Goal: Transaction & Acquisition: Purchase product/service

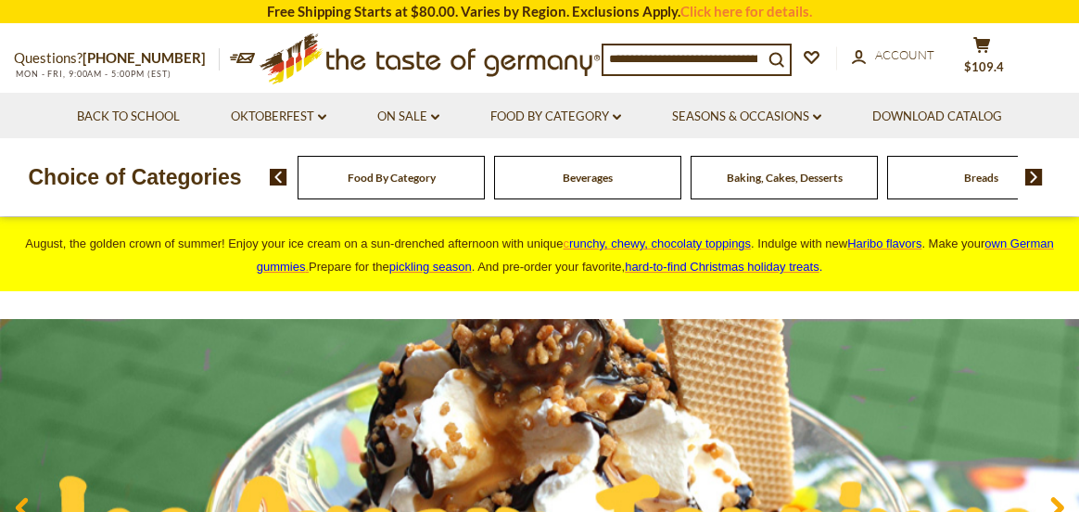
click at [1035, 171] on img at bounding box center [1034, 177] width 18 height 17
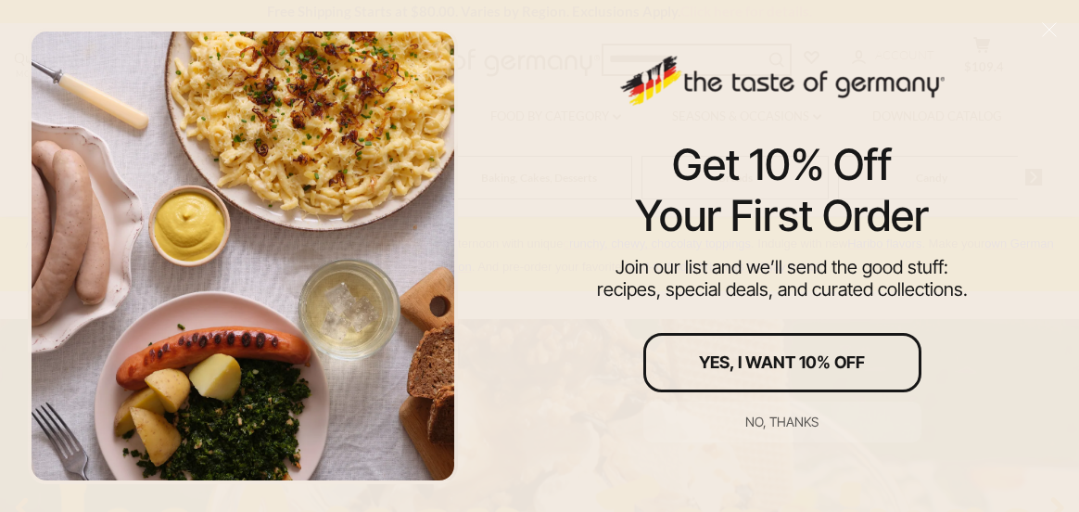
click at [1035, 171] on div "Get 10% Off Your First Order Join our list and we’ll send the good stuff: recip…" at bounding box center [782, 256] width 593 height 512
click at [804, 422] on div "No, thanks" at bounding box center [781, 421] width 73 height 13
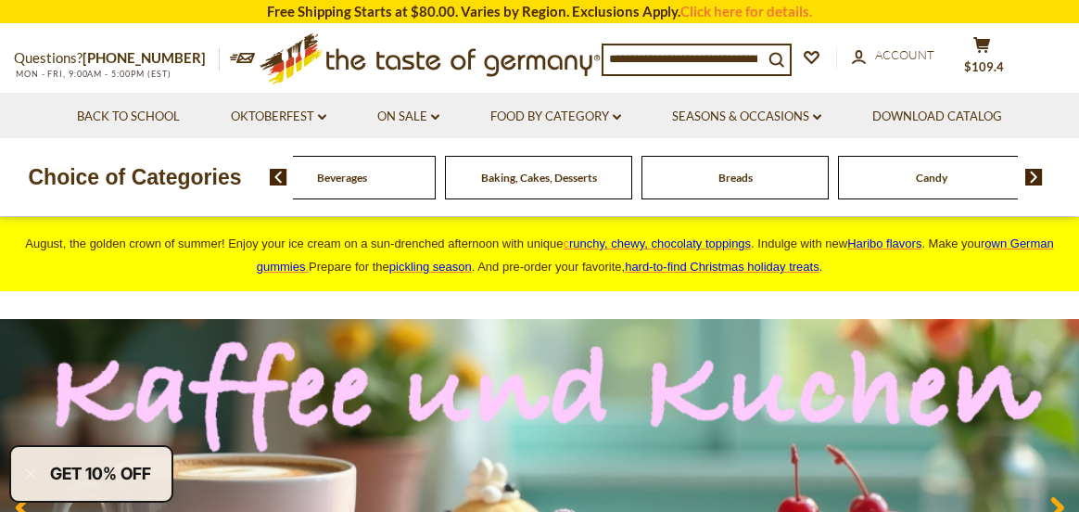
click at [1033, 170] on img at bounding box center [1034, 177] width 18 height 17
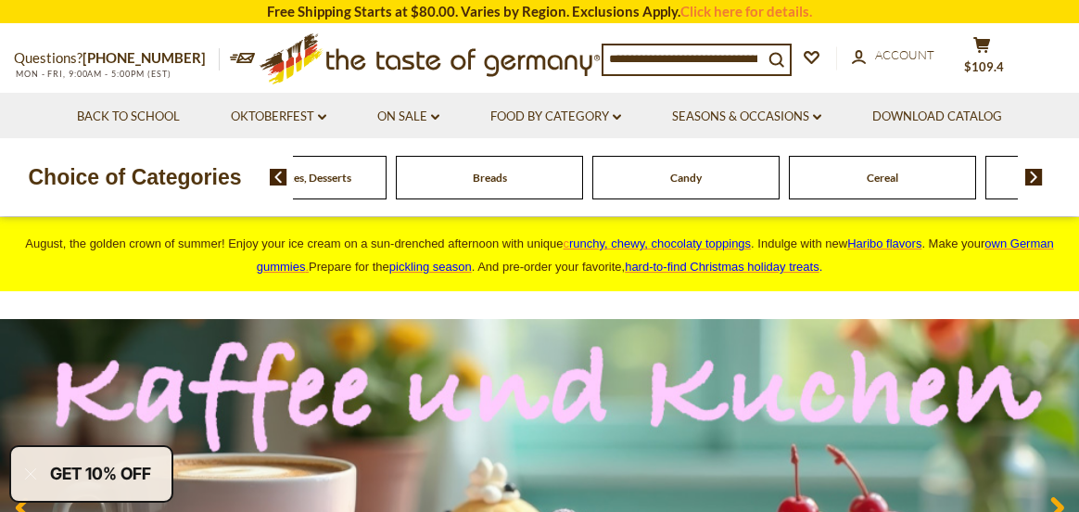
click at [1033, 170] on img at bounding box center [1034, 177] width 18 height 17
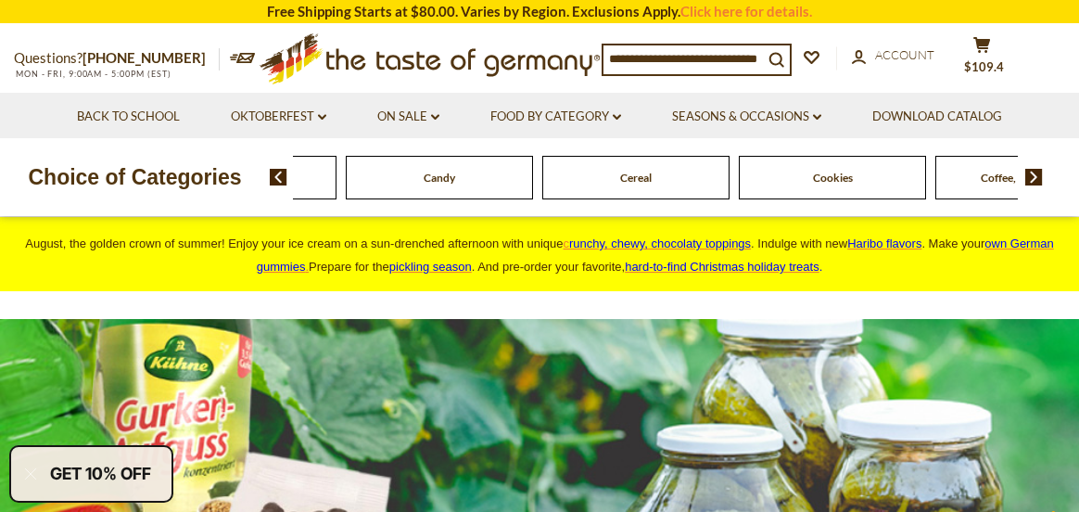
drag, startPoint x: 442, startPoint y: 186, endPoint x: 453, endPoint y: 175, distance: 15.7
click at [453, 175] on span "Candy" at bounding box center [439, 178] width 32 height 14
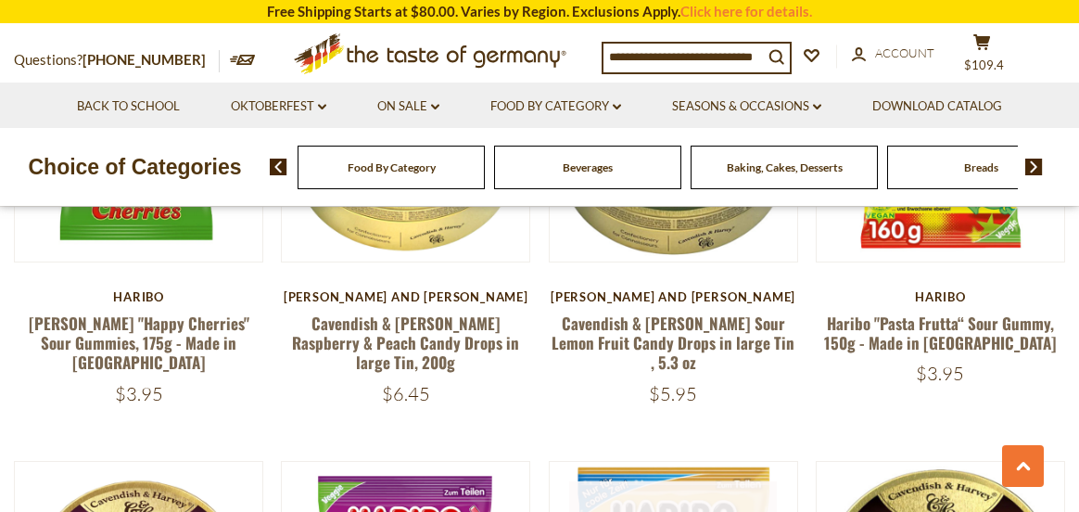
scroll to position [1390, 0]
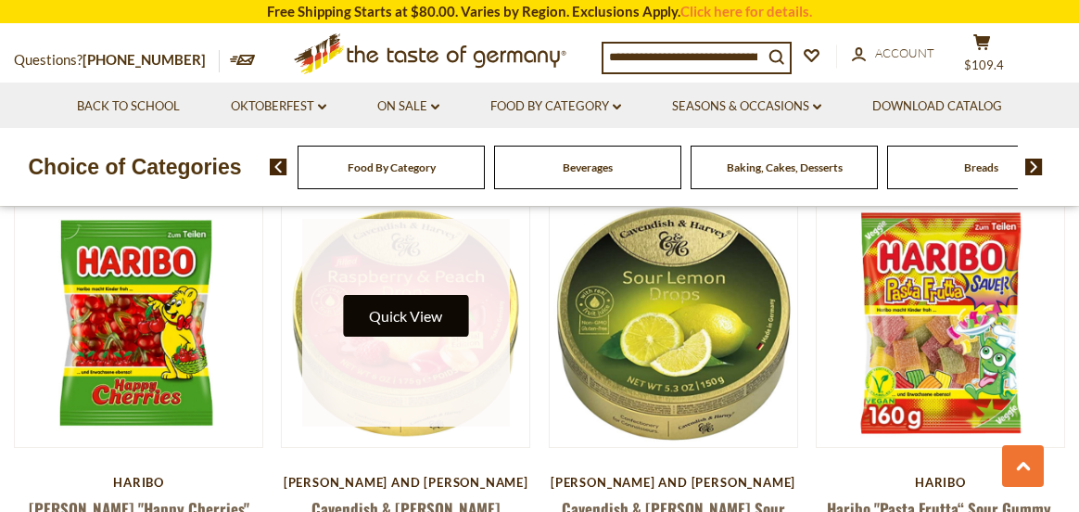
click at [428, 297] on button "Quick View" at bounding box center [405, 316] width 125 height 42
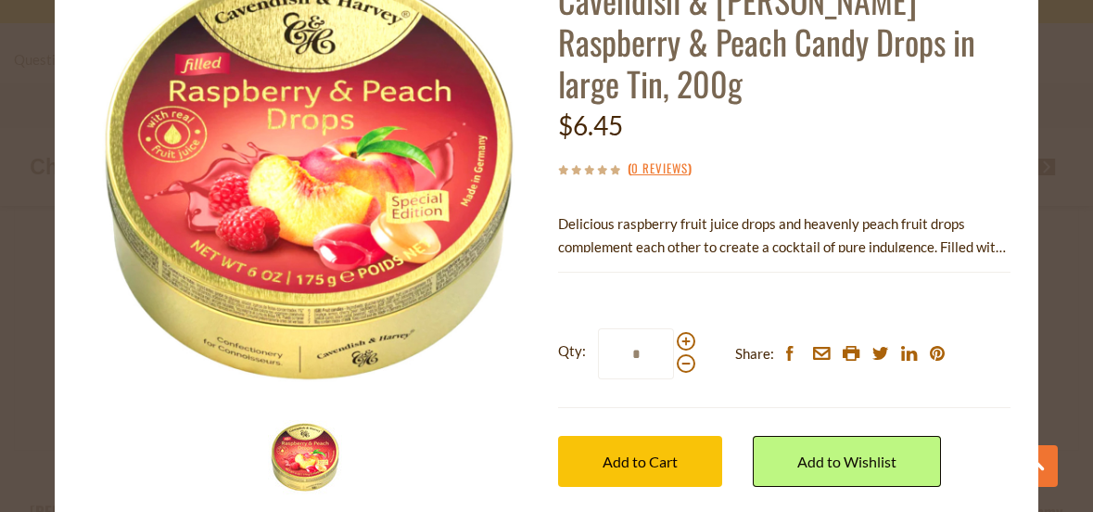
scroll to position [185, 0]
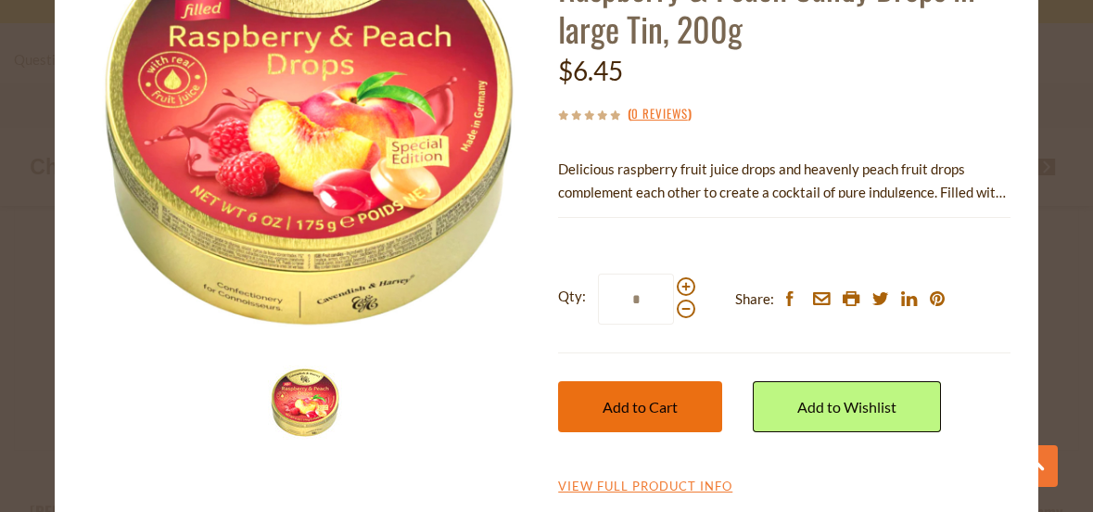
click at [647, 403] on span "Add to Cart" at bounding box center [639, 407] width 75 height 18
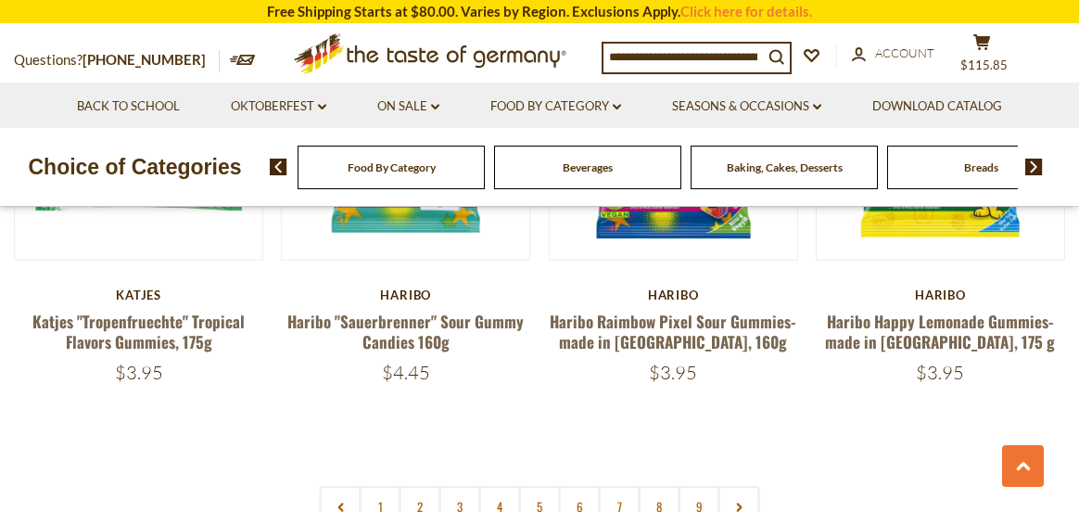
scroll to position [4355, 0]
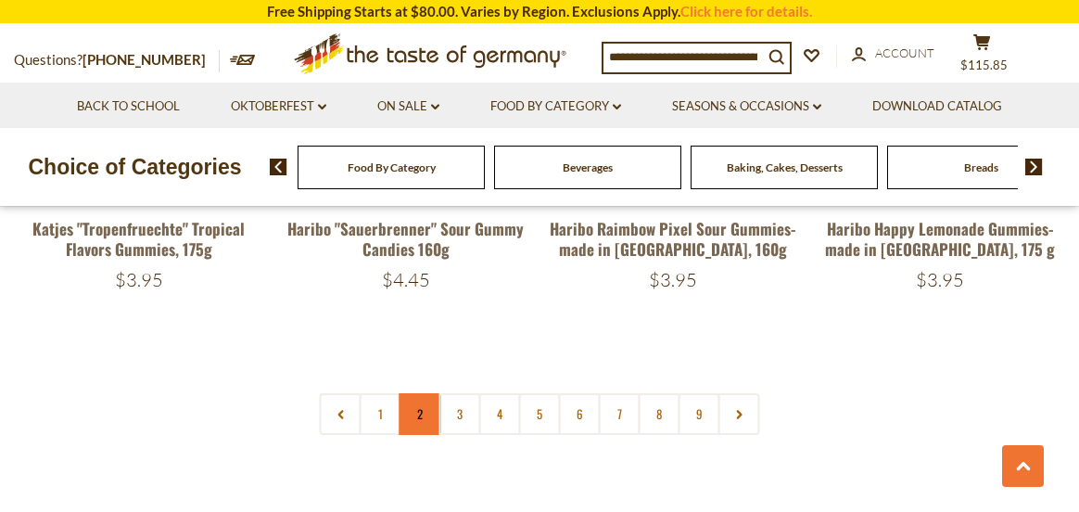
click at [421, 393] on link "2" at bounding box center [420, 414] width 42 height 42
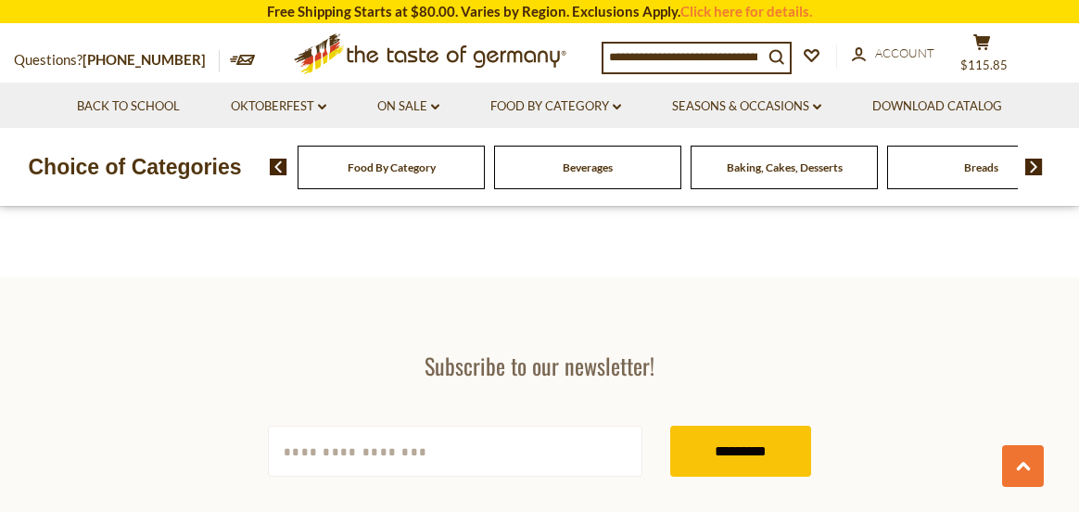
scroll to position [5148, 0]
